Goal: Information Seeking & Learning: Stay updated

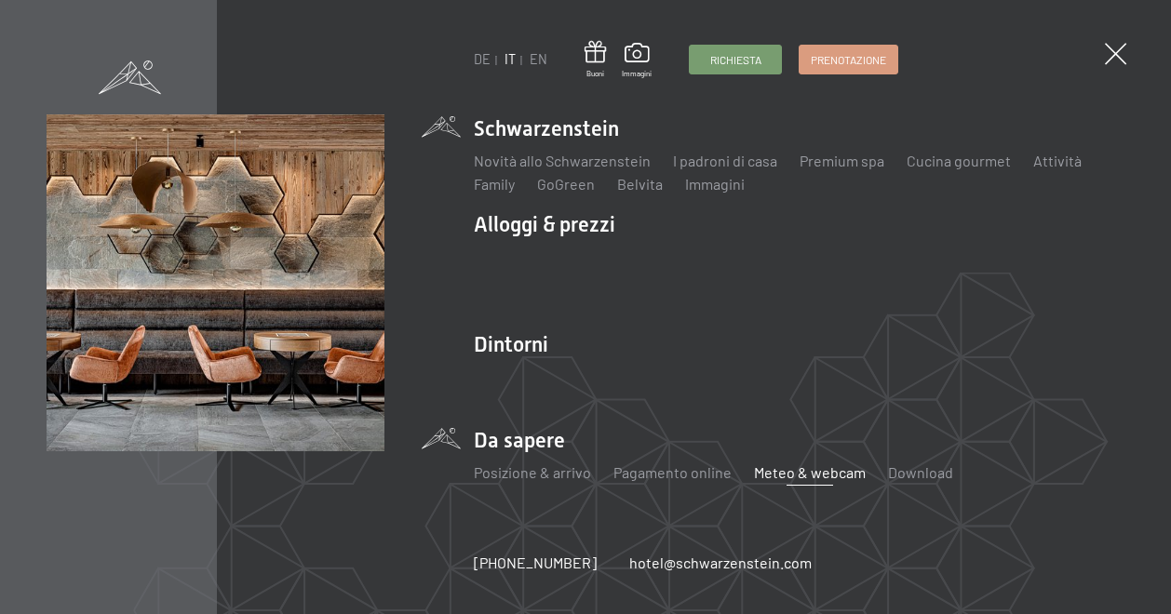
click at [838, 475] on link "Meteo & webcam" at bounding box center [810, 472] width 112 height 18
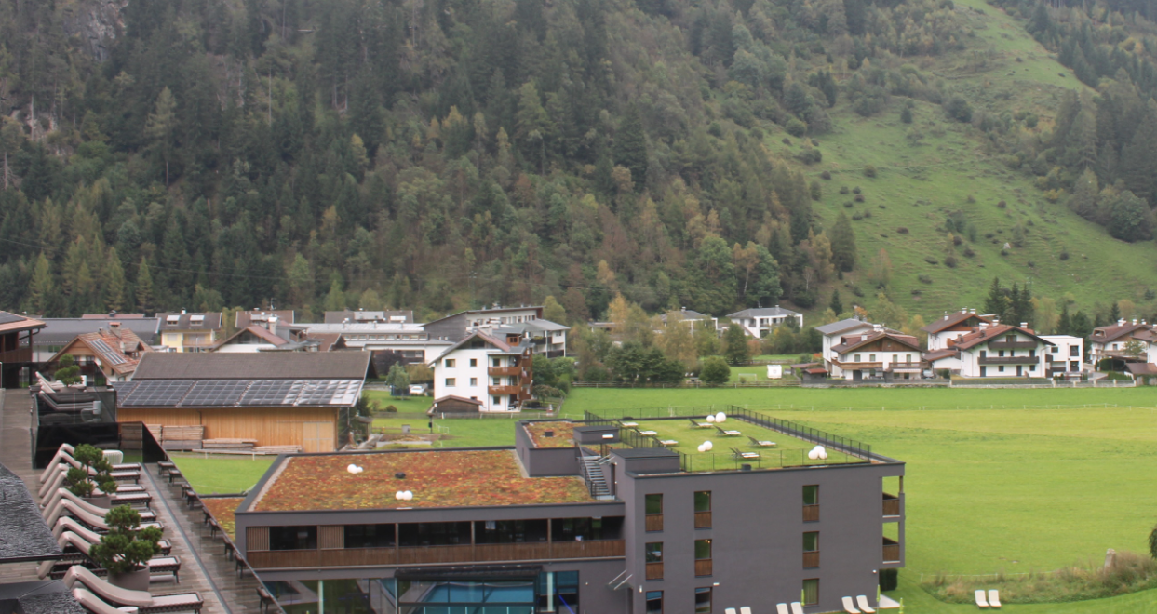
scroll to position [640, 0]
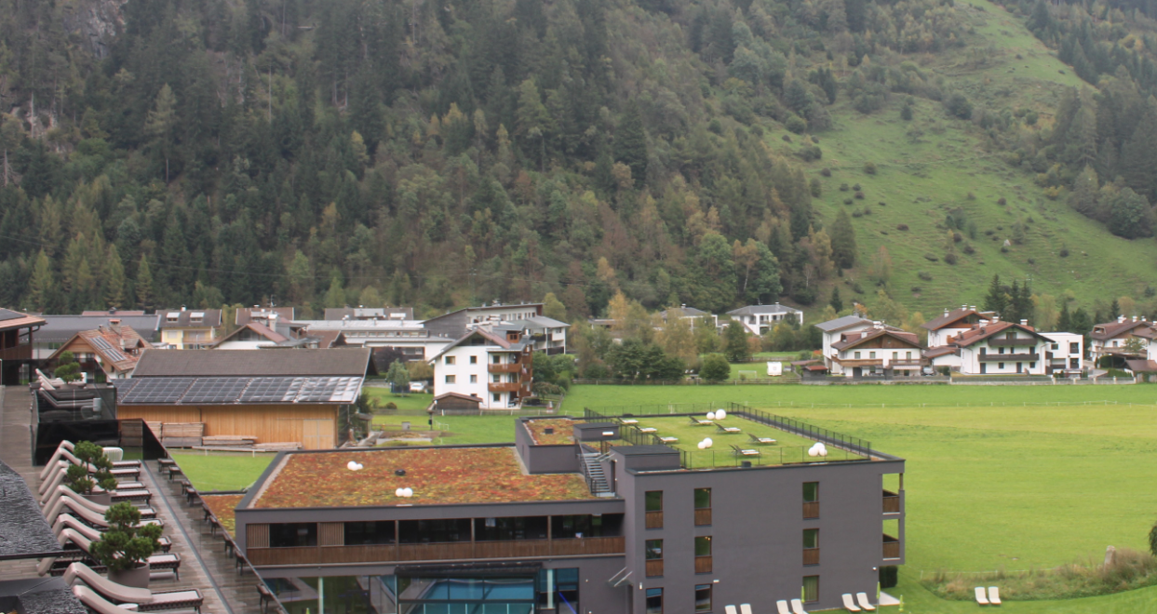
drag, startPoint x: 665, startPoint y: 479, endPoint x: 591, endPoint y: 473, distance: 74.7
click at [591, 473] on img at bounding box center [579, 410] width 745 height 419
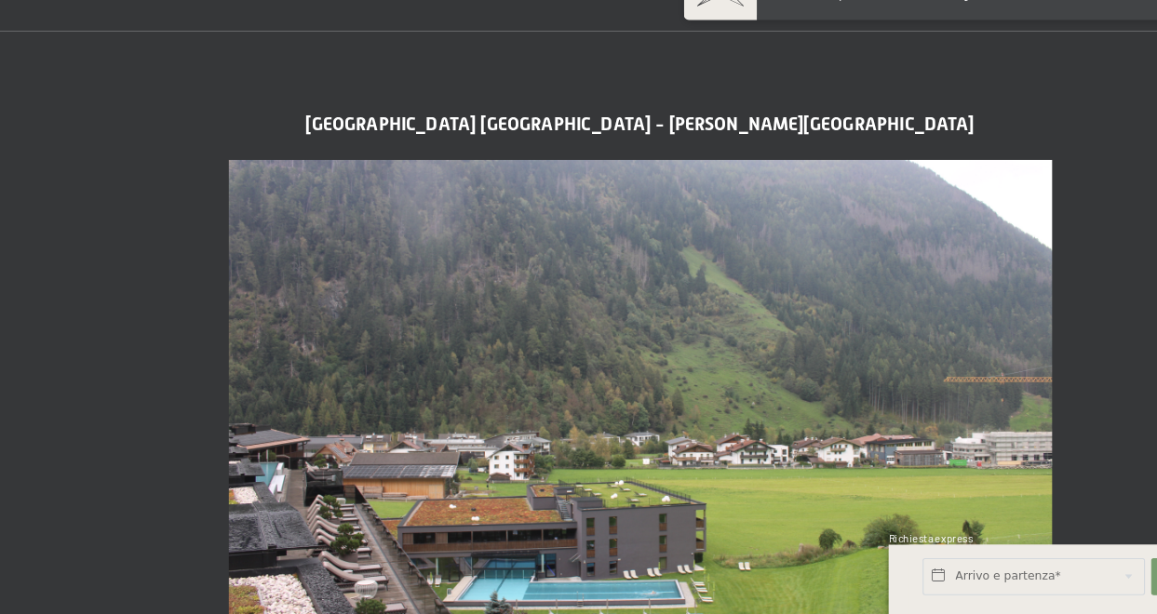
scroll to position [638, 0]
